Goal: Navigation & Orientation: Understand site structure

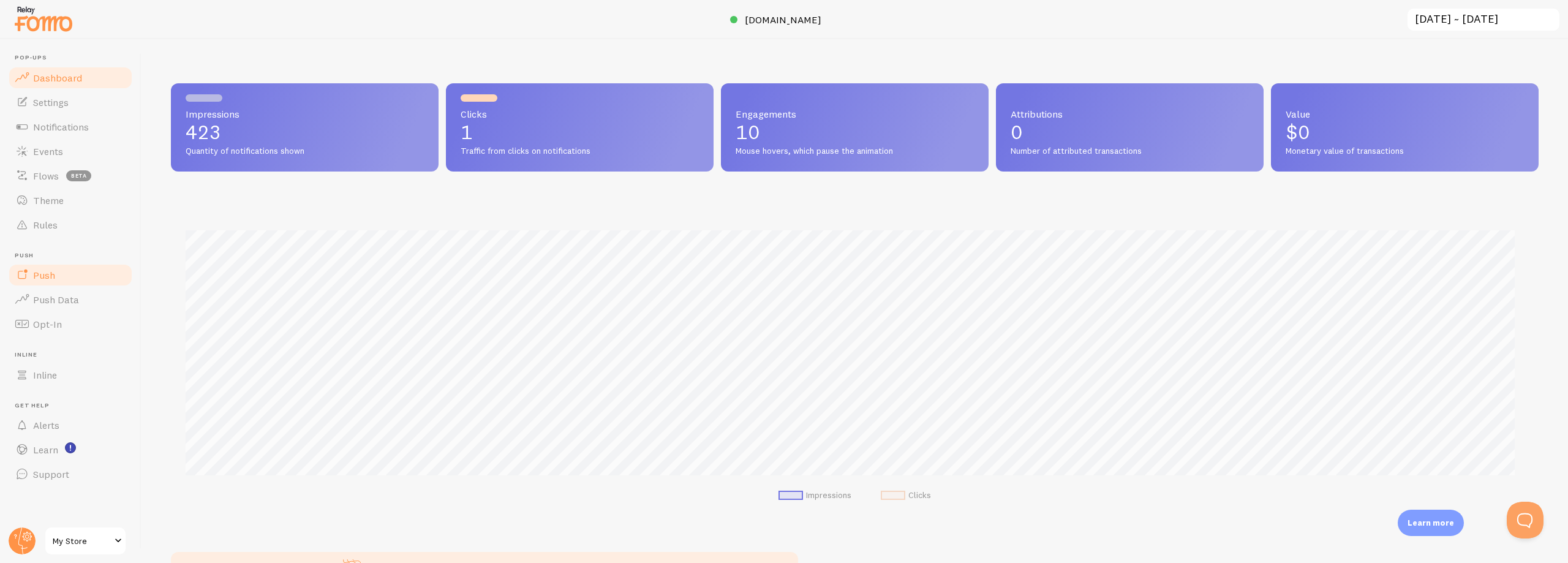
click at [59, 282] on link "Push" at bounding box center [71, 275] width 126 height 25
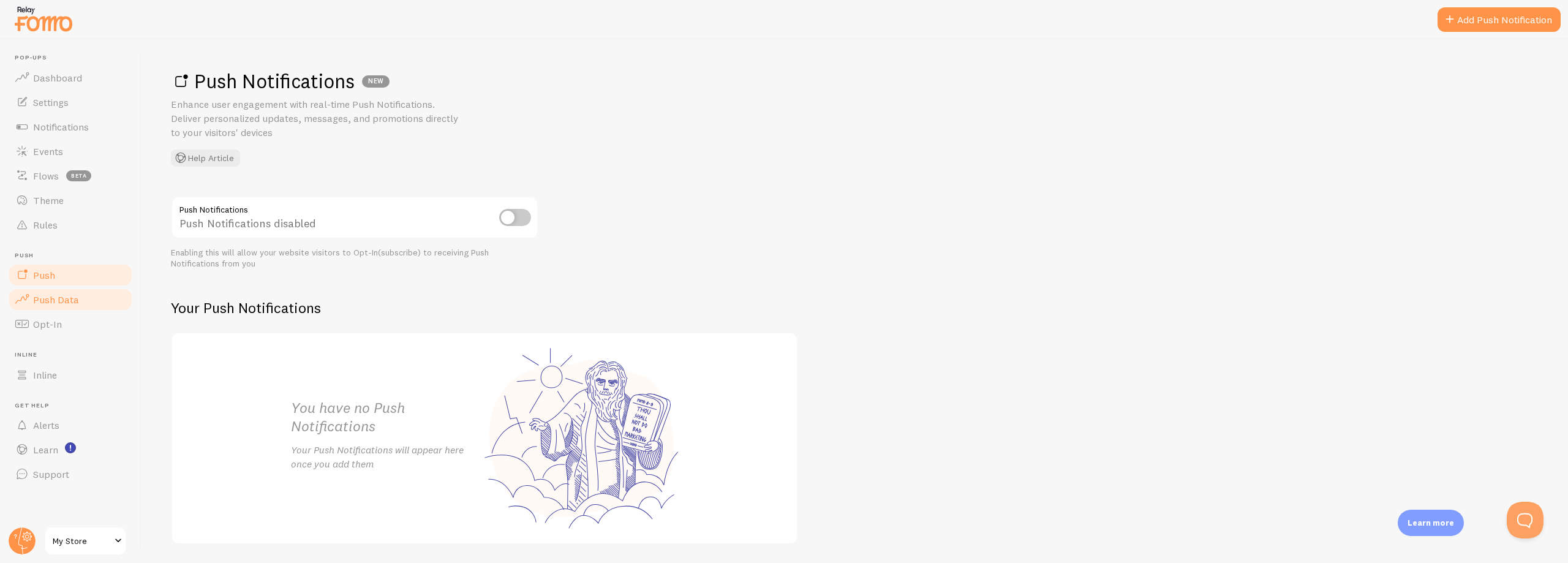
click at [59, 293] on link "Push Data" at bounding box center [71, 300] width 126 height 25
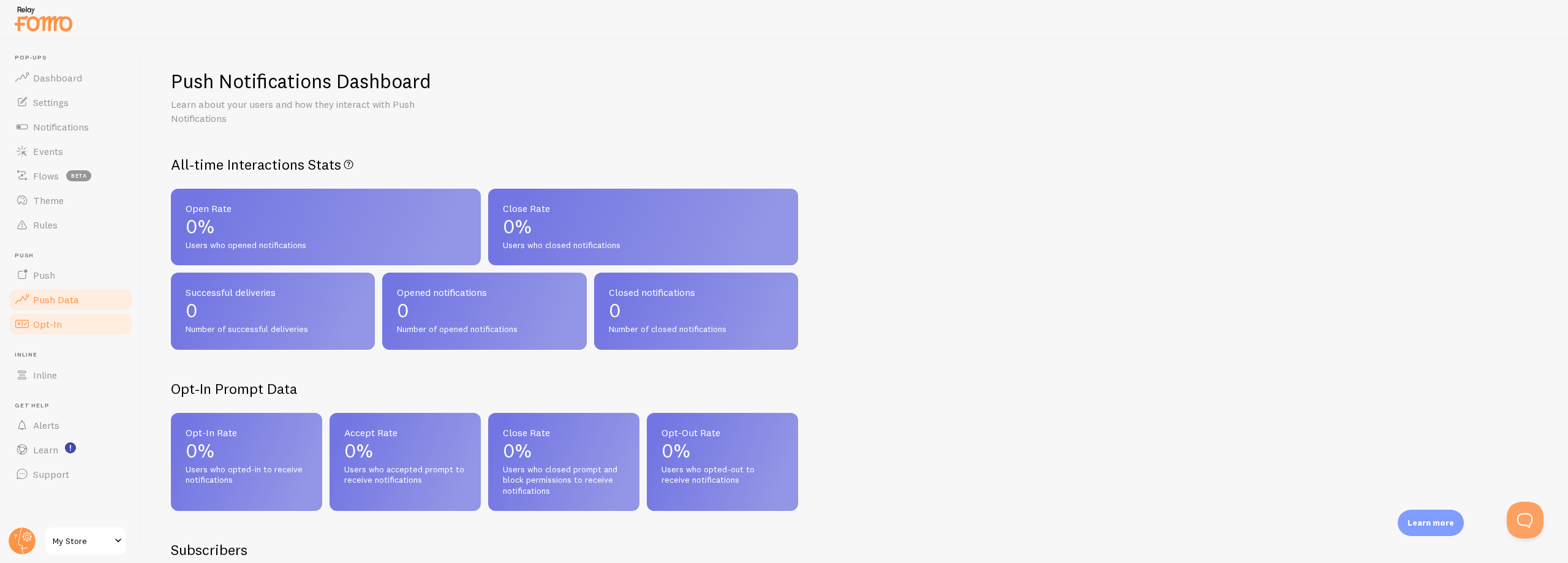
click at [52, 318] on span "Opt-In" at bounding box center [47, 324] width 29 height 12
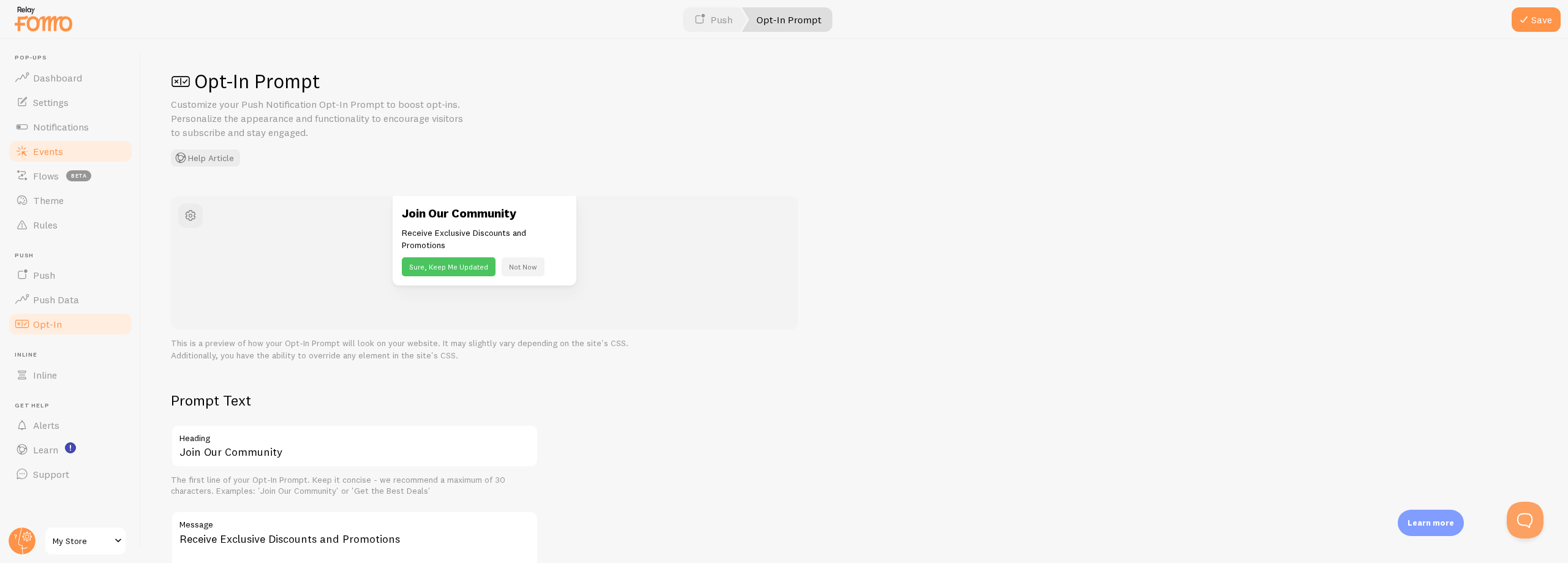
click at [38, 148] on span "Events" at bounding box center [48, 151] width 30 height 12
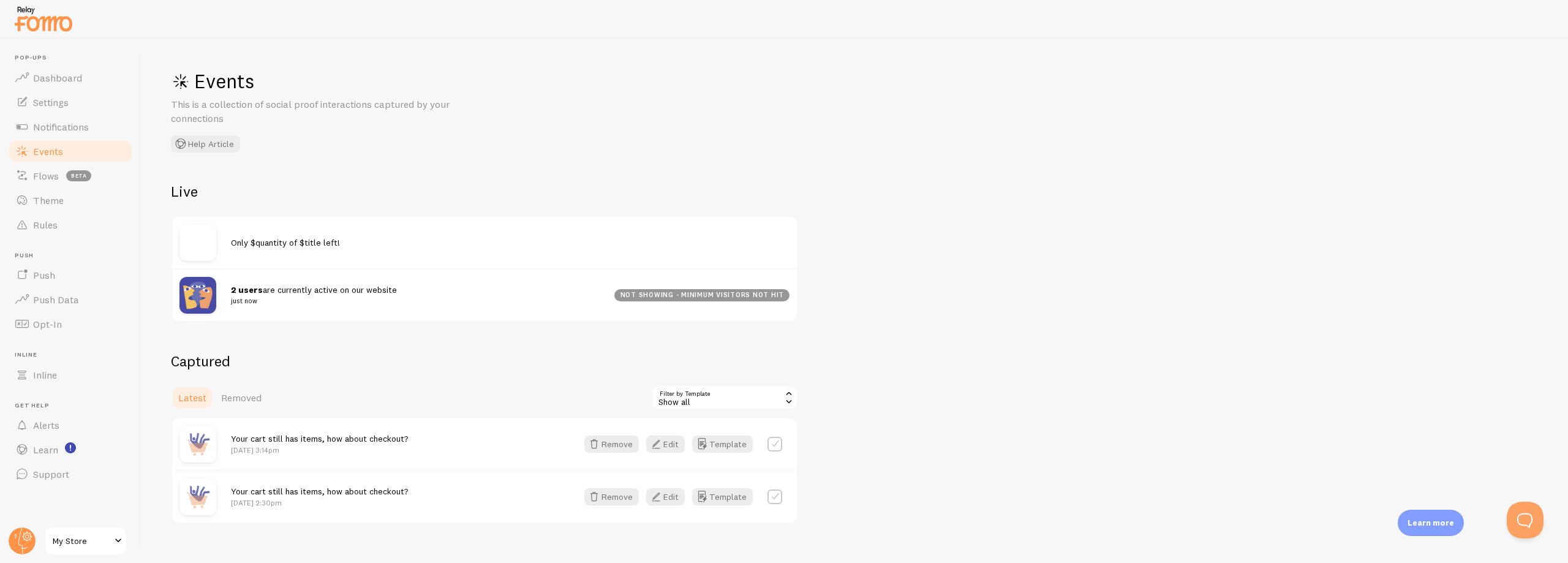
scroll to position [20, 0]
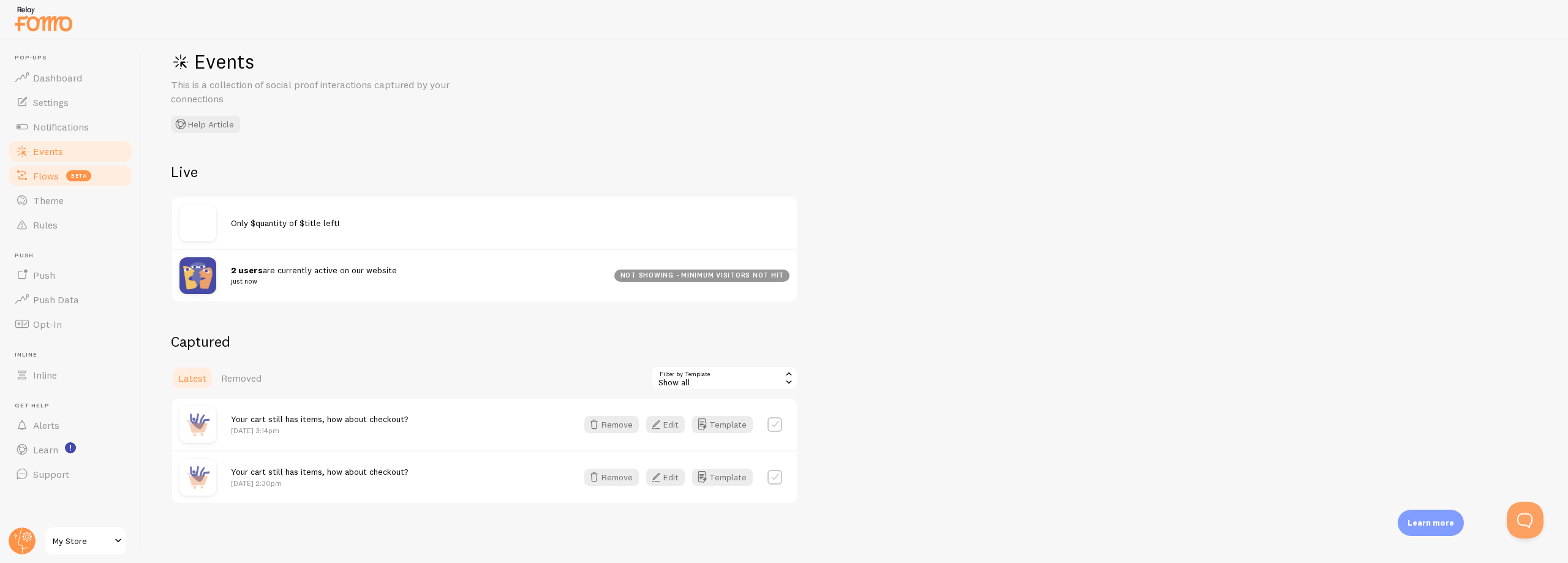
click at [87, 179] on span "beta" at bounding box center [78, 175] width 25 height 11
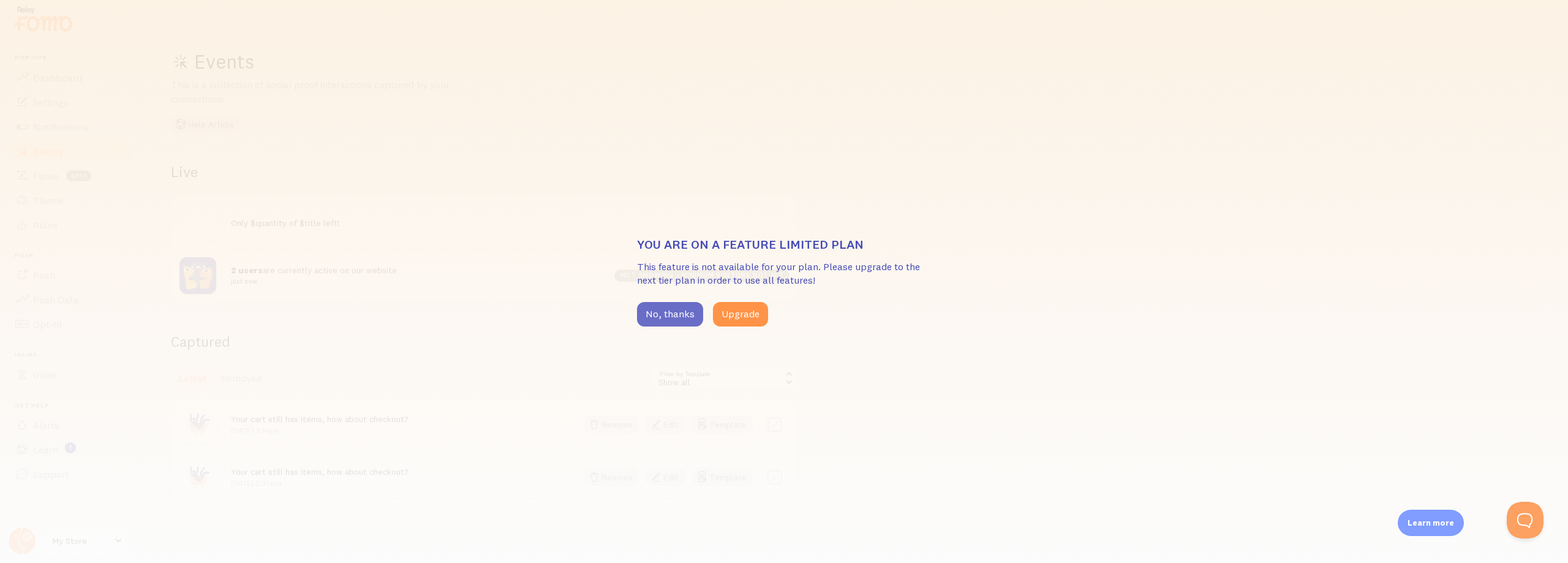
click at [647, 306] on button "No, thanks" at bounding box center [670, 314] width 66 height 25
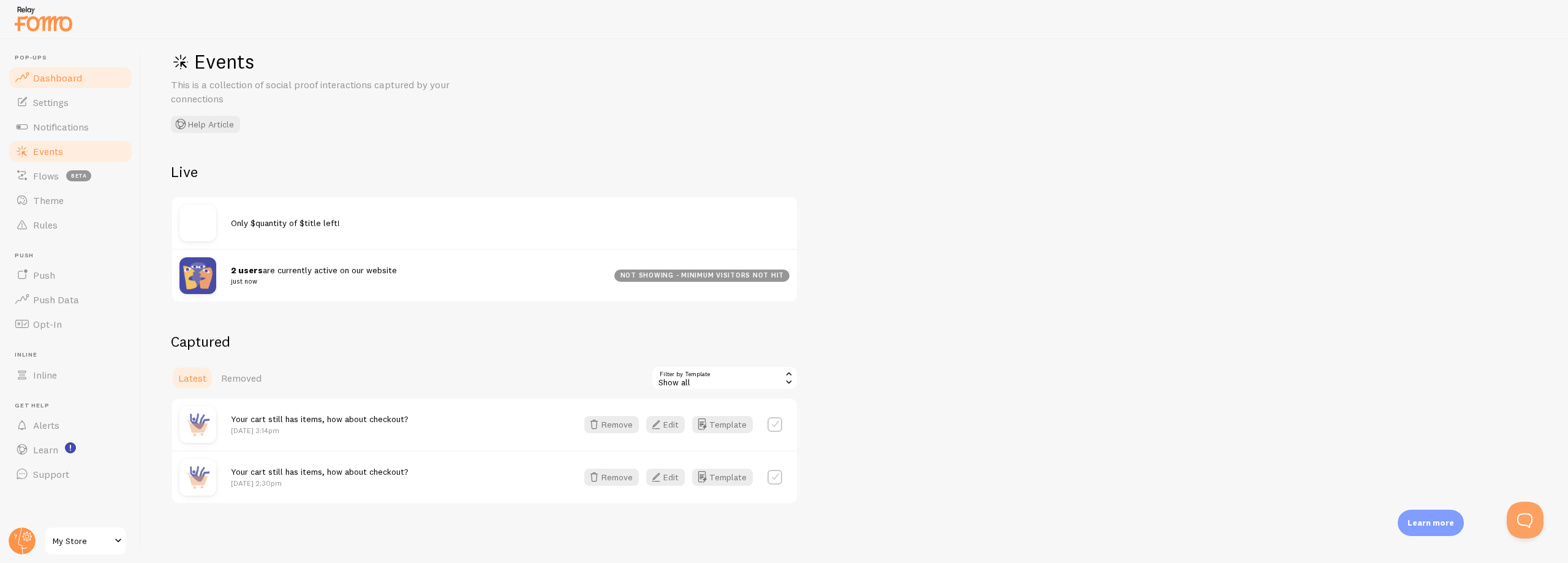
click at [32, 66] on link "Dashboard" at bounding box center [71, 78] width 126 height 25
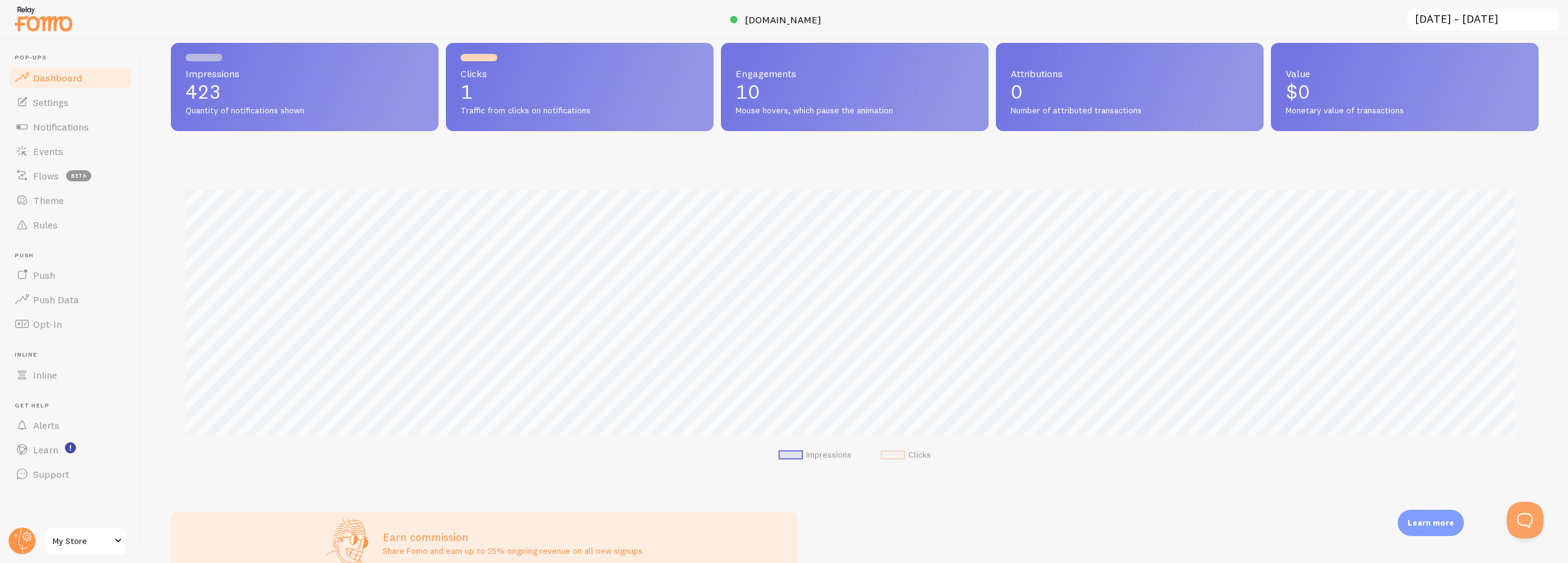
scroll to position [61, 0]
